Goal: Transaction & Acquisition: Purchase product/service

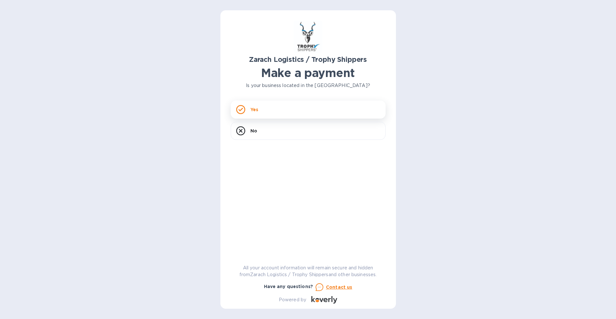
click at [266, 110] on div "Yes" at bounding box center [308, 110] width 155 height 18
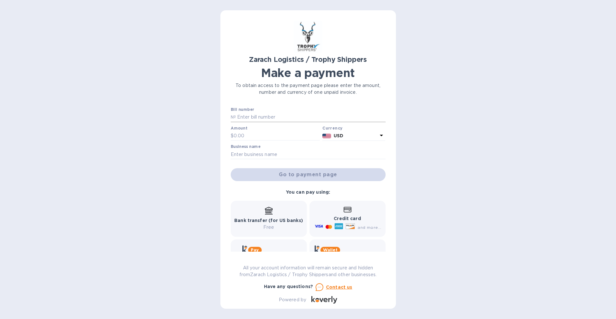
click at [263, 117] on input "text" at bounding box center [311, 118] width 150 height 10
type input "B00173472"
type input "1,601.60"
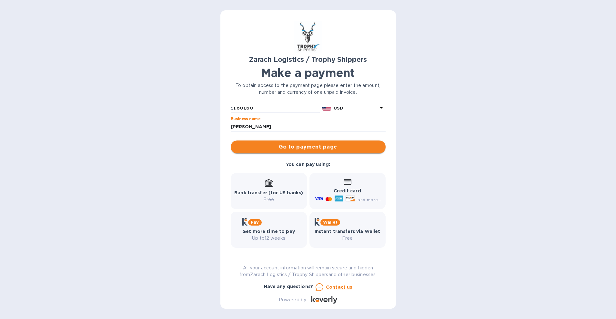
type input "[PERSON_NAME]"
click at [262, 148] on span "Go to payment page" at bounding box center [308, 147] width 145 height 8
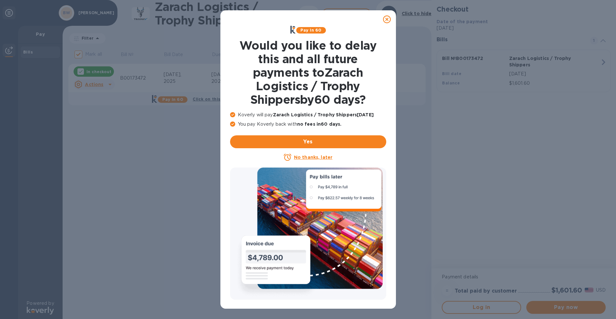
click at [301, 158] on u "No thanks, later" at bounding box center [313, 157] width 38 height 5
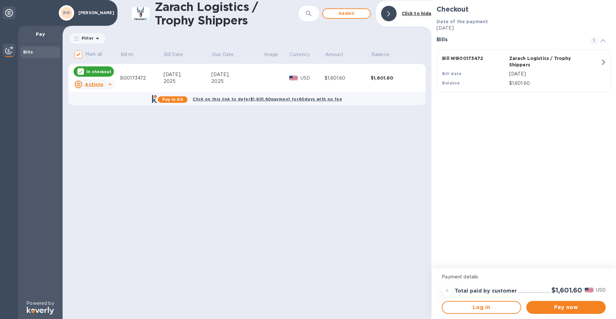
click at [92, 82] on u "Actions" at bounding box center [94, 84] width 18 height 5
click at [545, 308] on div at bounding box center [308, 159] width 616 height 319
click at [560, 306] on span "Pay now" at bounding box center [565, 308] width 69 height 8
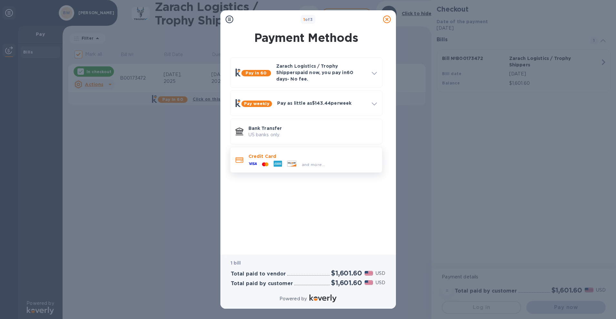
click at [276, 153] on p "Credit Card" at bounding box center [312, 156] width 128 height 6
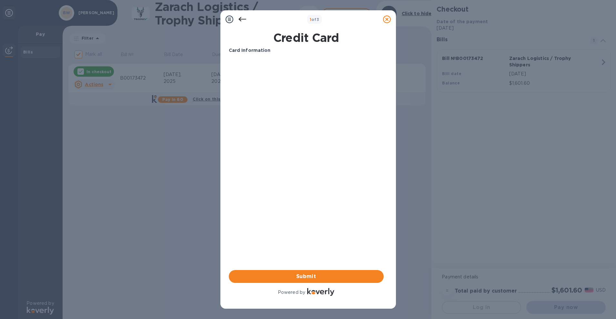
click at [241, 20] on icon at bounding box center [242, 19] width 8 height 8
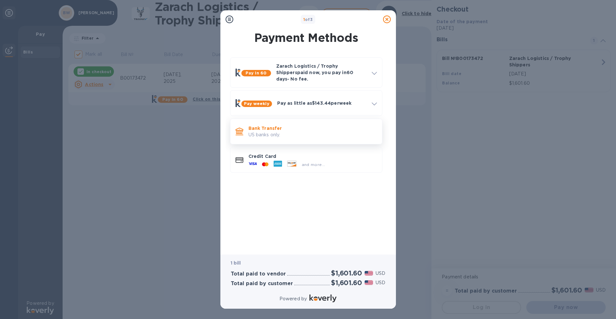
click at [272, 125] on p "Bank Transfer" at bounding box center [312, 128] width 128 height 6
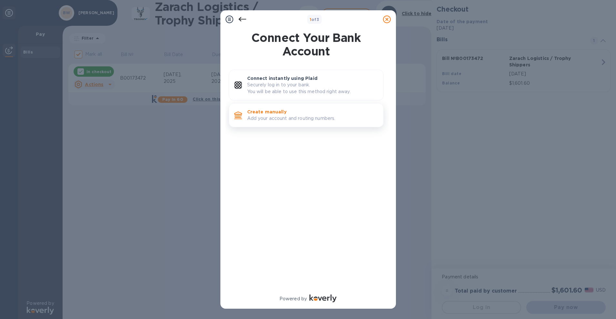
click at [267, 114] on p "Create manually" at bounding box center [312, 112] width 131 height 6
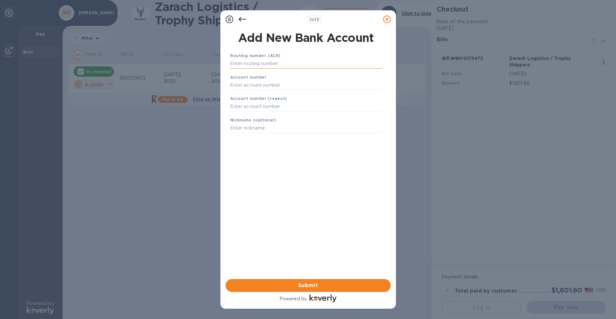
click at [251, 61] on input "text" at bounding box center [306, 64] width 152 height 10
type input "125000024"
type input "3"
type input "138126758425"
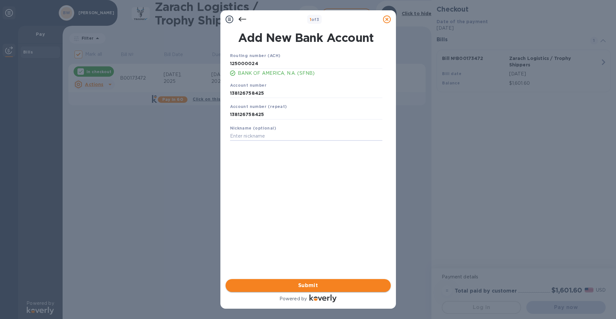
click at [296, 288] on span "Submit" at bounding box center [308, 286] width 155 height 8
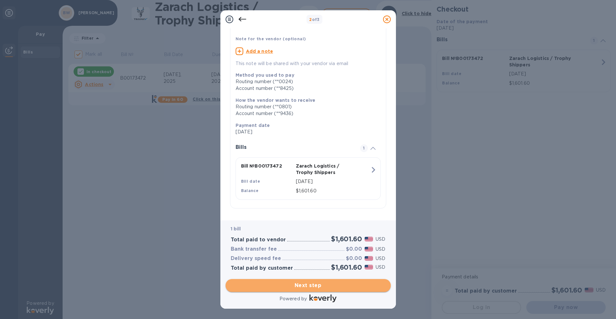
click at [313, 287] on span "Next step" at bounding box center [308, 286] width 155 height 8
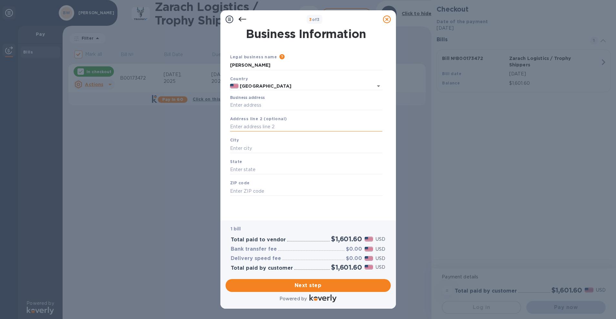
click at [381, 126] on input "text" at bounding box center [306, 127] width 152 height 10
type input "[STREET_ADDRESS]"
type input "Boerne"
type input "[GEOGRAPHIC_DATA]"
type input "78006"
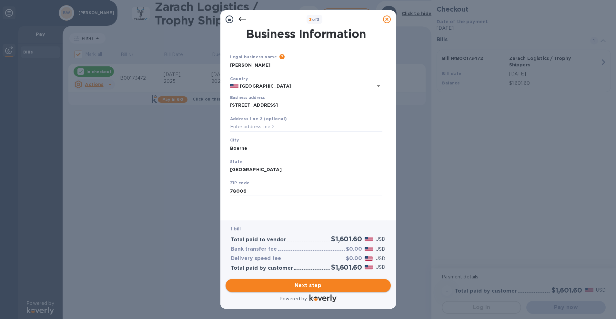
click at [299, 288] on span "Next step" at bounding box center [308, 286] width 155 height 8
type input "Boerne"
click at [283, 284] on span "Next step" at bounding box center [308, 286] width 155 height 8
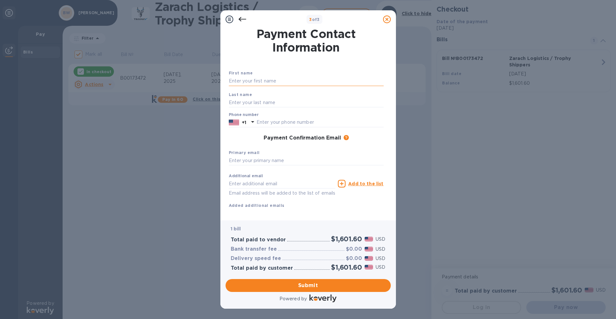
drag, startPoint x: 383, startPoint y: 83, endPoint x: 379, endPoint y: 80, distance: 4.7
click at [382, 83] on input "text" at bounding box center [306, 81] width 155 height 10
click at [379, 80] on input "text" at bounding box center [306, 81] width 155 height 10
type input "[PERSON_NAME]"
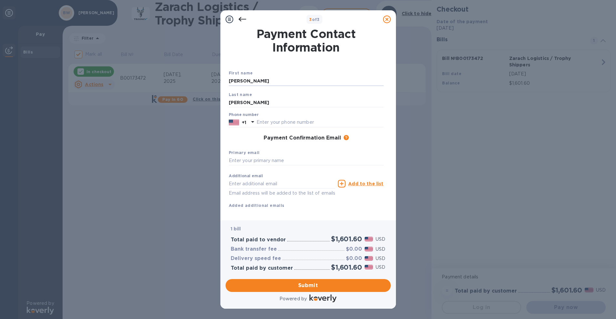
type input "[EMAIL_ADDRESS][DOMAIN_NAME]"
click at [379, 122] on input "text" at bounding box center [320, 123] width 127 height 10
type input "2063910591"
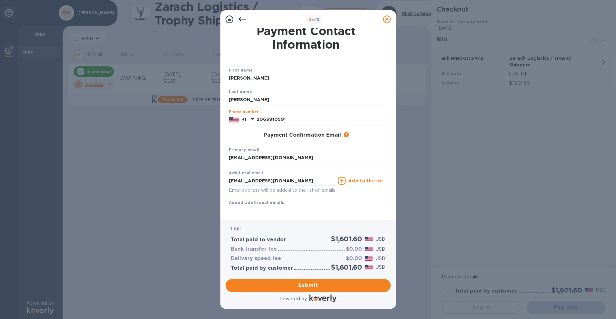
scroll to position [2, 0]
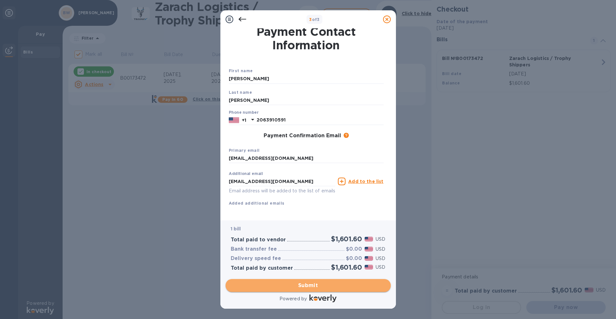
click at [298, 284] on span "Submit" at bounding box center [308, 286] width 155 height 8
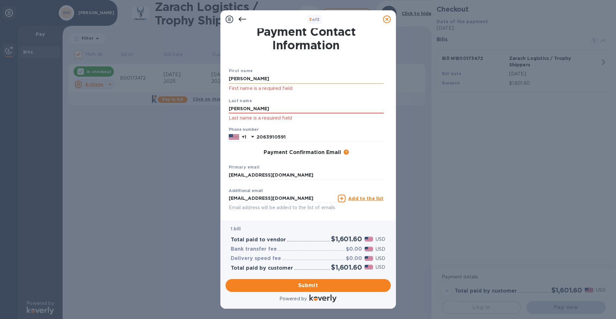
click at [245, 78] on input "[PERSON_NAME]" at bounding box center [306, 79] width 155 height 10
type input "[PERSON_NAME]"
click at [296, 136] on input "2063910591" at bounding box center [320, 138] width 127 height 10
type input "2063910591"
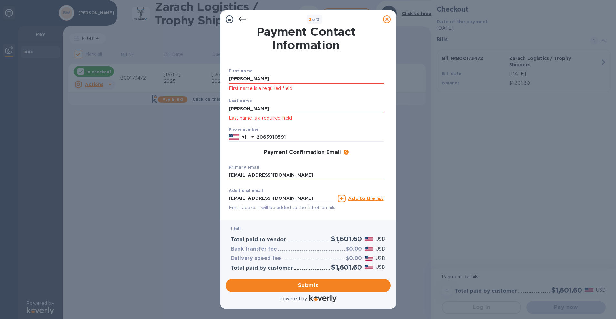
click at [275, 173] on input "[EMAIL_ADDRESS][DOMAIN_NAME]" at bounding box center [306, 176] width 155 height 10
type input "[EMAIL_ADDRESS][DOMAIN_NAME]"
click at [290, 287] on span "Submit" at bounding box center [308, 286] width 155 height 8
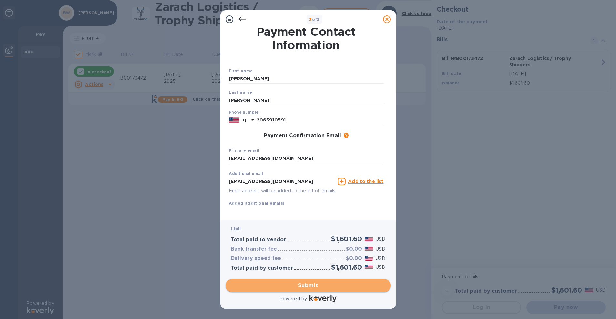
click at [290, 287] on span "Submit" at bounding box center [308, 286] width 155 height 8
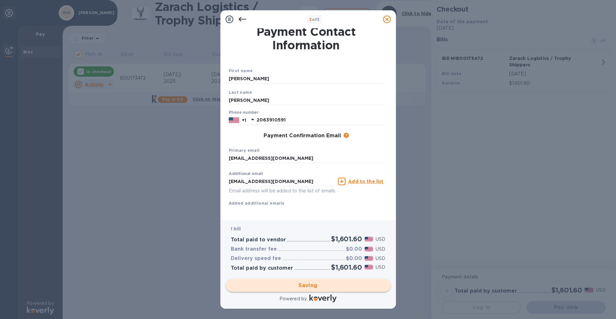
checkbox input "false"
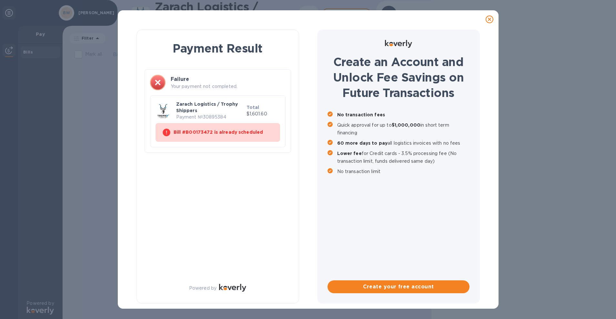
scroll to position [0, 0]
click at [190, 131] on b "Bill #B00173472 is already scheduled" at bounding box center [219, 132] width 90 height 5
click at [491, 19] on icon at bounding box center [490, 19] width 8 height 8
